Goal: Transaction & Acquisition: Register for event/course

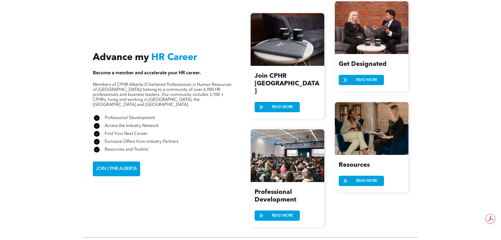
scroll to position [579, 0]
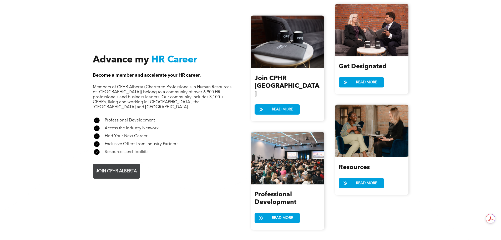
click at [122, 166] on span "JOIN CPHR ALBERTA" at bounding box center [116, 171] width 44 height 10
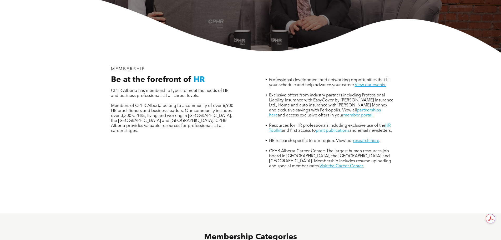
scroll to position [158, 0]
drag, startPoint x: 107, startPoint y: 71, endPoint x: 179, endPoint y: 71, distance: 72.3
click at [179, 75] on div "Be at the forefront of HR CPHR Alberta has membership types to meet the needs o…" at bounding box center [173, 109] width 133 height 68
click at [178, 88] on span "CPHR Alberta has membership types to meet the needs of HR and business professi…" at bounding box center [170, 92] width 118 height 9
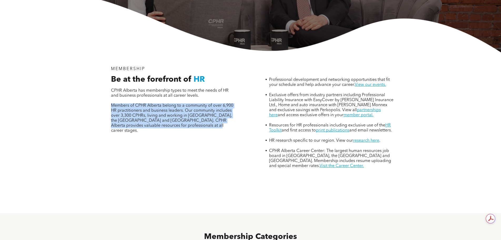
drag, startPoint x: 104, startPoint y: 82, endPoint x: 213, endPoint y: 104, distance: 111.9
click at [213, 104] on div "MEMBERSHIP Be at the forefront of HR CPHR Alberta has membership types to meet …" at bounding box center [174, 117] width 142 height 110
click at [213, 104] on p "Members of CPHR Alberta belong to a community of over 6,900 HR practitioners an…" at bounding box center [173, 118] width 125 height 30
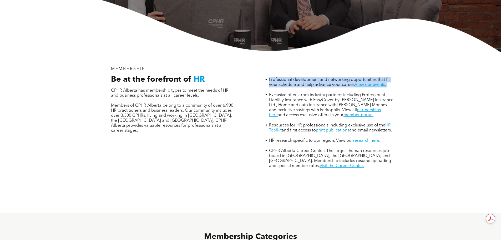
drag, startPoint x: 263, startPoint y: 54, endPoint x: 407, endPoint y: 63, distance: 143.9
click at [407, 63] on div "MEMBERSHIP Be at the forefront of HR CPHR Alberta has membership types to meet …" at bounding box center [251, 132] width 316 height 160
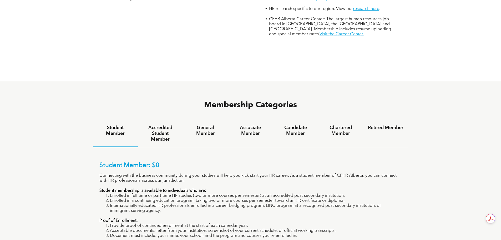
click at [423, 81] on div "Membership Categories Student Member Accredited Student Member General Member A…" at bounding box center [250, 197] width 501 height 232
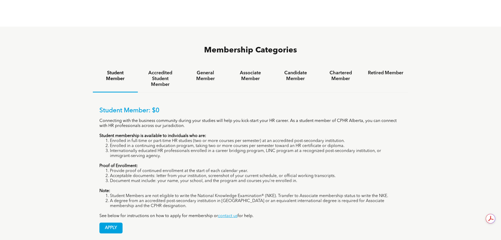
scroll to position [342, 0]
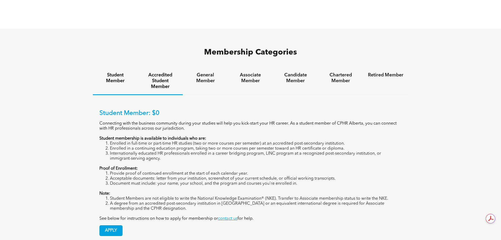
click at [170, 72] on h4 "Accredited Student Member" at bounding box center [161, 80] width 36 height 17
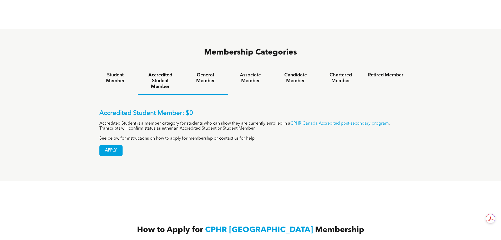
click at [204, 69] on div "General Member" at bounding box center [205, 81] width 45 height 28
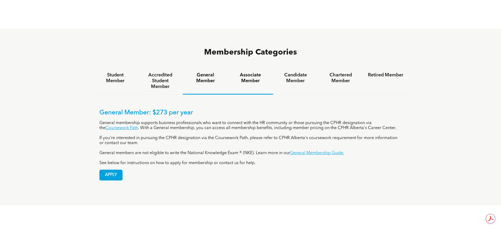
click at [260, 67] on div "Associate Member" at bounding box center [250, 80] width 45 height 27
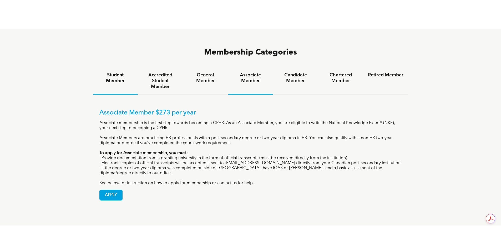
click at [114, 70] on div "Student Member" at bounding box center [115, 80] width 45 height 27
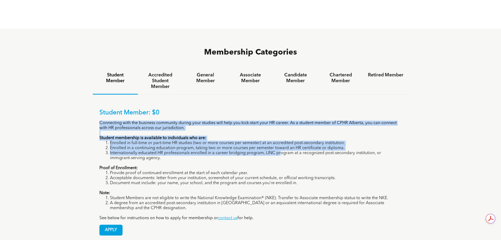
drag, startPoint x: 102, startPoint y: 100, endPoint x: 264, endPoint y: 135, distance: 165.7
click at [271, 134] on div "Student Member: $0 Connecting with the business community during your studies w…" at bounding box center [251, 167] width 316 height 147
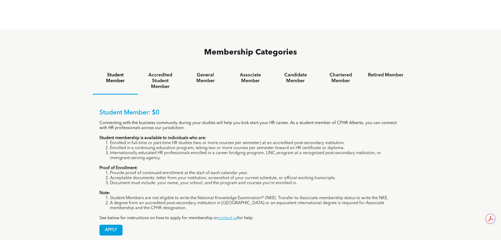
click at [187, 165] on p "Proof of Enrollment:" at bounding box center [250, 167] width 303 height 5
click at [113, 225] on span "APPLY" at bounding box center [111, 230] width 23 height 10
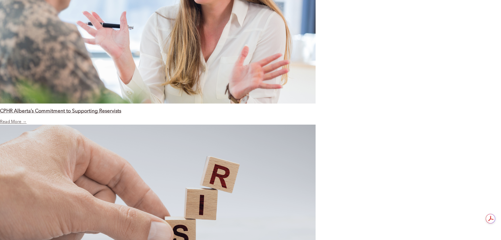
scroll to position [808, 0]
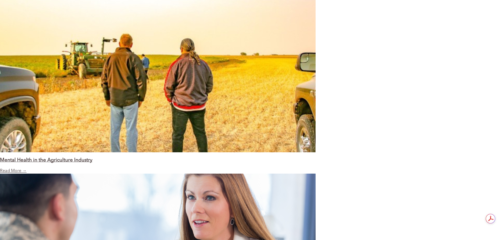
scroll to position [571, 0]
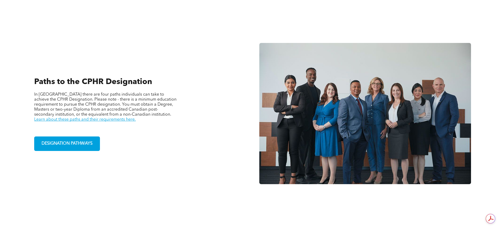
scroll to position [368, 0]
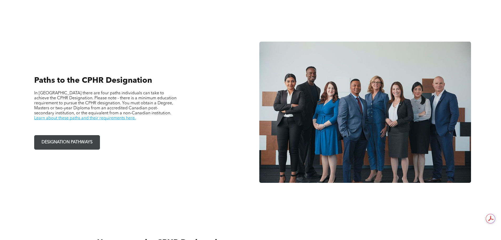
click at [73, 142] on span "DESIGNATION PATHWAYS" at bounding box center [67, 142] width 55 height 10
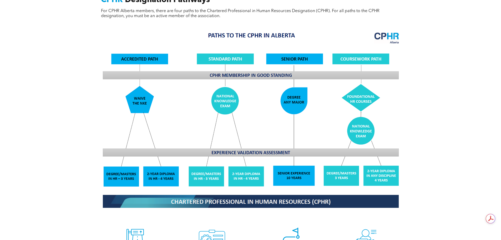
scroll to position [421, 0]
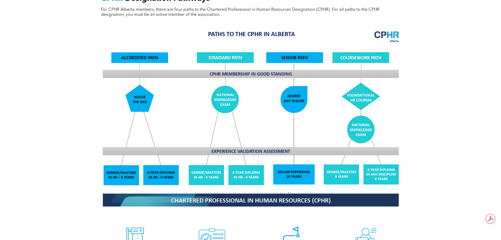
click at [466, 95] on div "CPHR Designation Pathways For CPHR Alberta members, there are four paths to the…" at bounding box center [250, 144] width 501 height 348
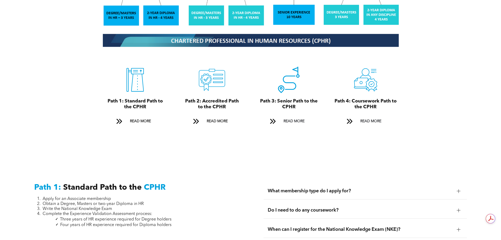
scroll to position [605, 0]
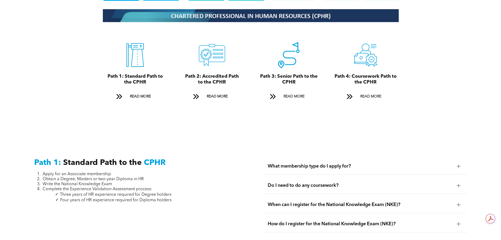
click at [325, 163] on span "What membership type do I apply for?" at bounding box center [360, 166] width 185 height 6
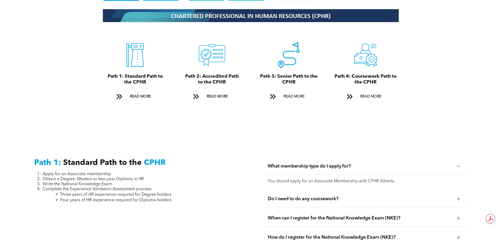
click at [324, 163] on span "What membership type do I apply for?" at bounding box center [360, 166] width 185 height 6
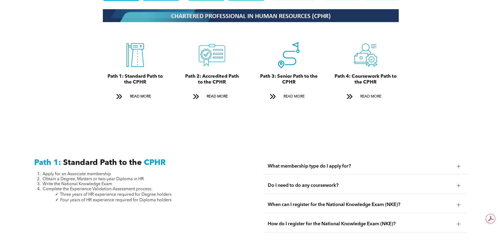
click at [280, 163] on span "What membership type do I apply for?" at bounding box center [360, 166] width 185 height 6
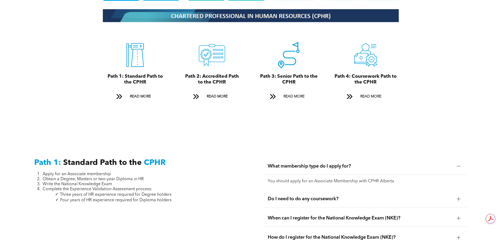
click at [281, 163] on span "What membership type do I apply for?" at bounding box center [360, 166] width 185 height 6
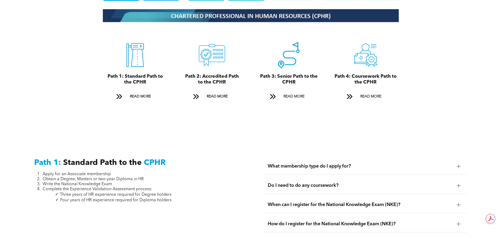
click at [287, 182] on span "Do I need to do any coursework?" at bounding box center [360, 185] width 185 height 6
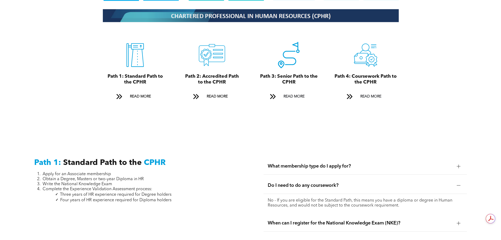
click at [287, 182] on span "Do I need to do any coursework?" at bounding box center [360, 185] width 185 height 6
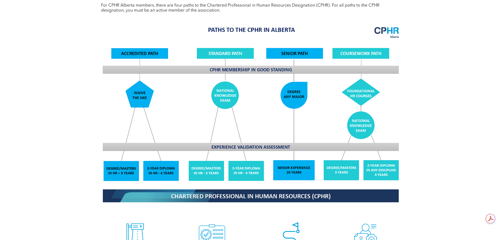
scroll to position [421, 0]
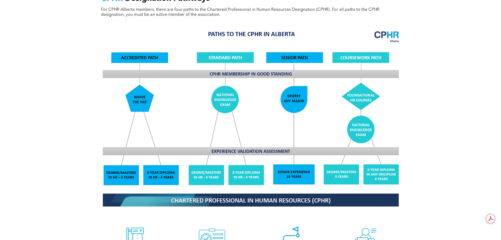
click at [85, 145] on div "CPHR Designation Pathways For CPHR Alberta members, there are four paths to the…" at bounding box center [250, 144] width 501 height 348
